Goal: Book appointment/travel/reservation

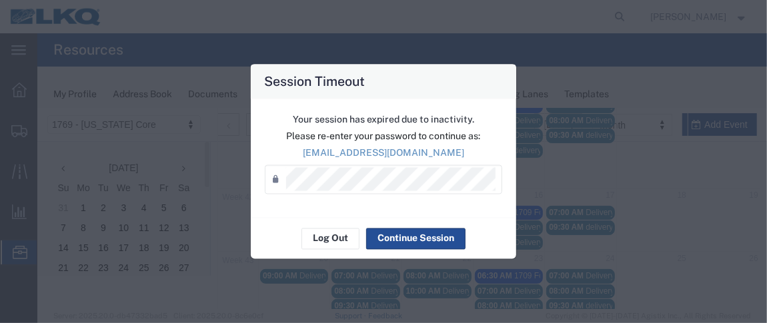
scroll to position [181, 0]
click at [394, 239] on button "Continue Session" at bounding box center [415, 238] width 99 height 21
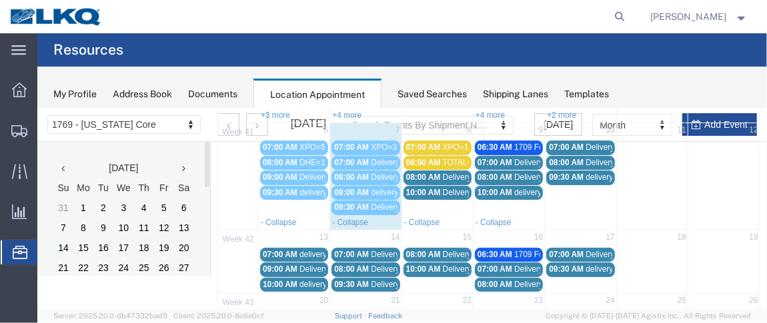
scroll to position [113, 0]
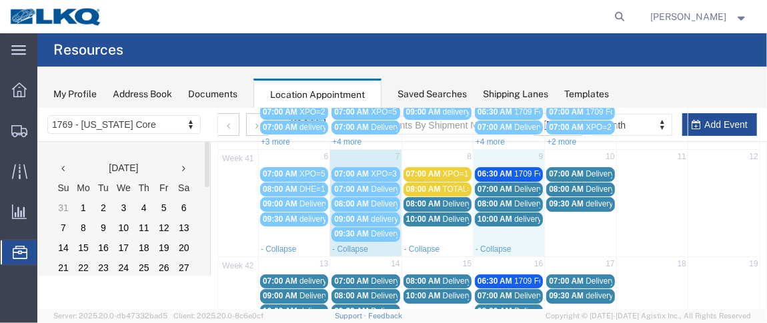
click at [500, 152] on td "9" at bounding box center [508, 157] width 71 height 17
select select "1"
select select
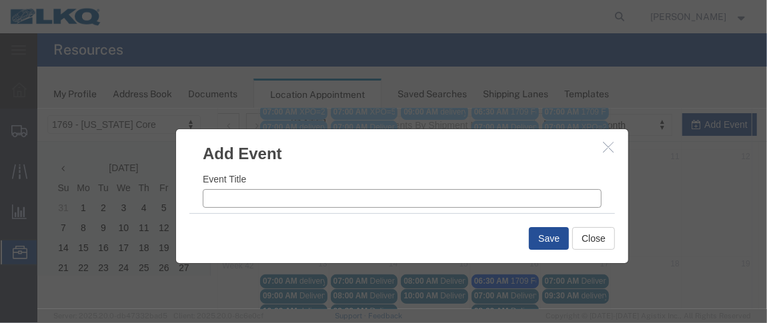
click at [229, 201] on input "Event Title" at bounding box center [401, 198] width 399 height 19
type input "x"
type input "XPO=5"
drag, startPoint x: 436, startPoint y: 185, endPoint x: 500, endPoint y: 180, distance: 64.2
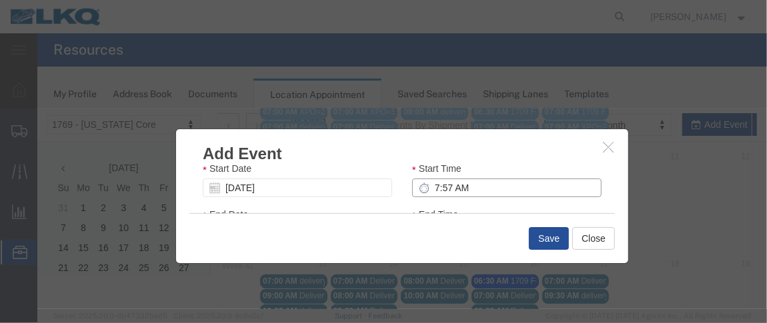
click at [435, 185] on input "7:57 AM" at bounding box center [505, 187] width 189 height 19
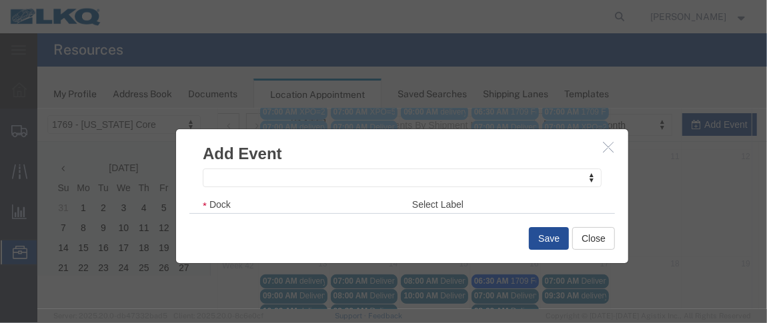
scroll to position [225, 0]
type input "7:00 AM"
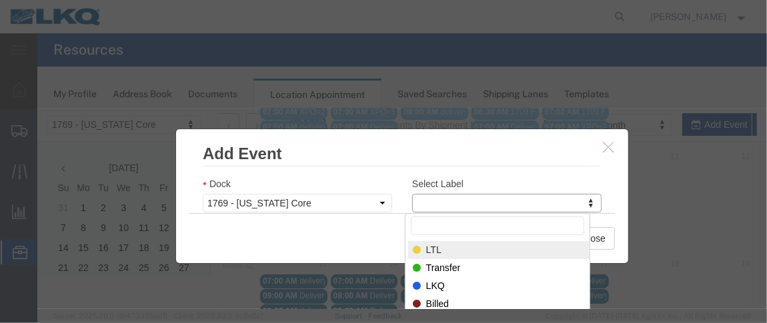
select select "25"
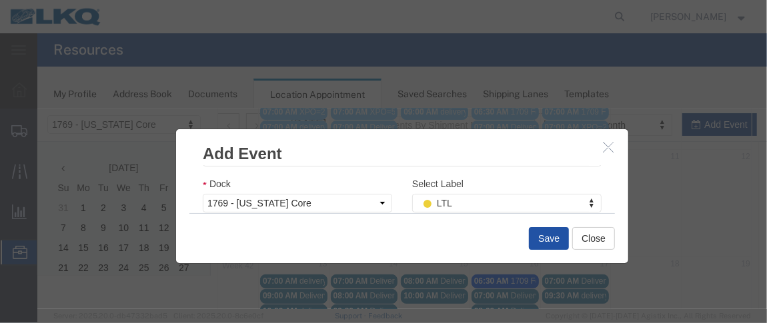
click at [533, 241] on button "Save" at bounding box center [548, 238] width 40 height 23
